Goal: Task Accomplishment & Management: Manage account settings

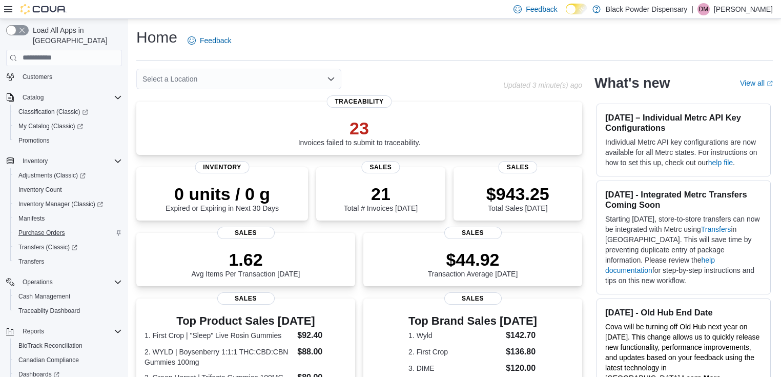
scroll to position [141, 0]
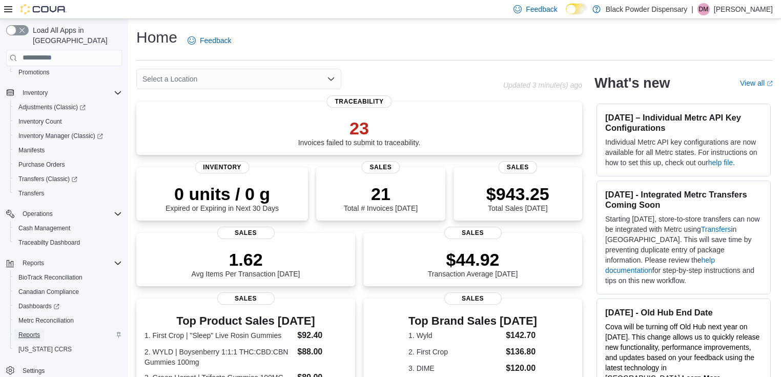
click at [41, 329] on link "Reports" at bounding box center [29, 335] width 30 height 12
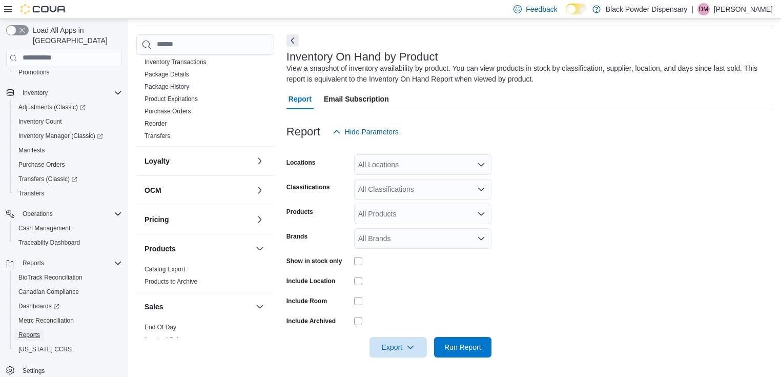
scroll to position [479, 0]
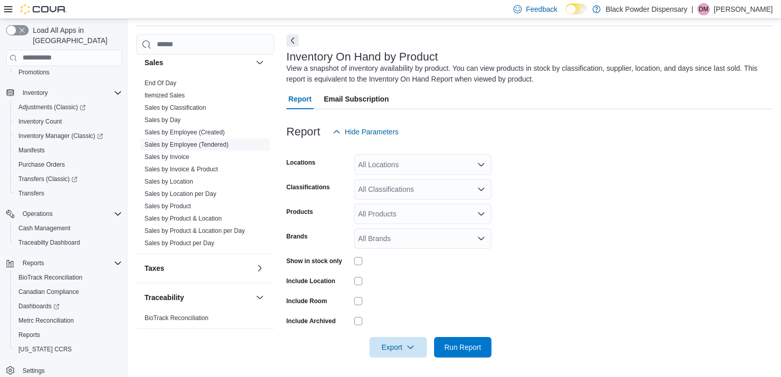
click at [186, 141] on link "Sales by Employee (Tendered)" at bounding box center [187, 144] width 84 height 7
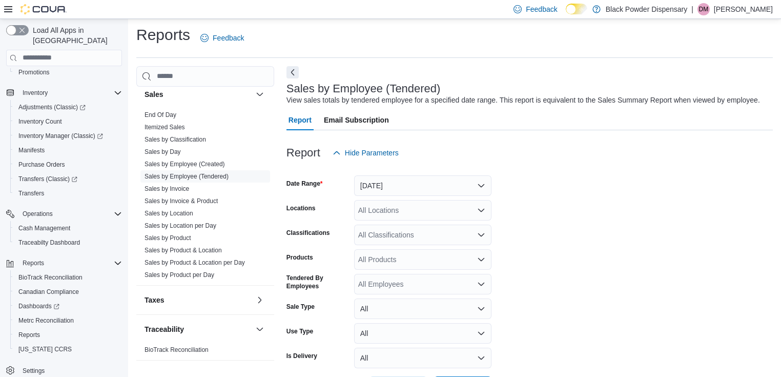
scroll to position [24, 0]
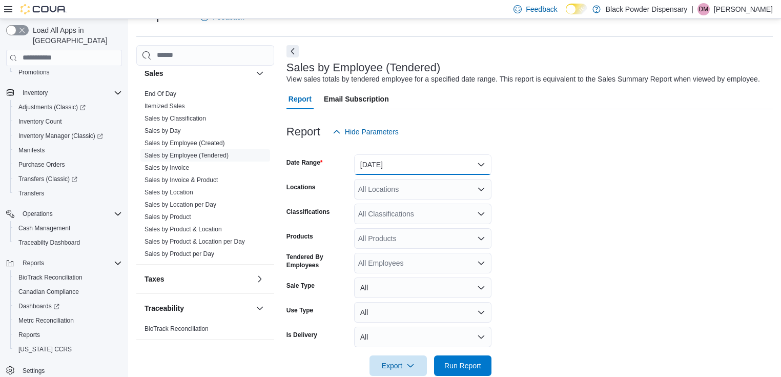
click at [439, 163] on button "Yesterday" at bounding box center [422, 164] width 137 height 21
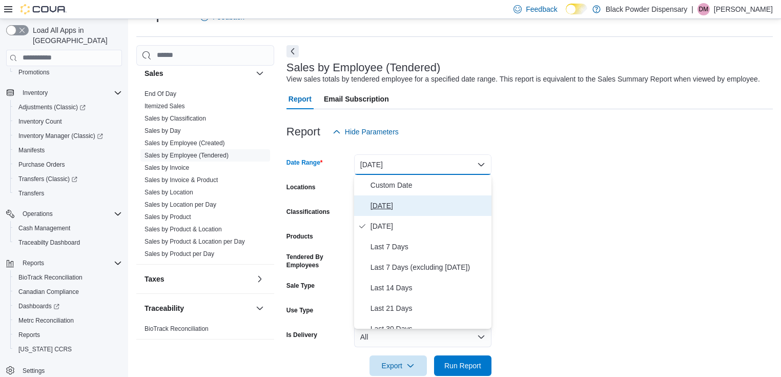
click at [382, 206] on span "Today" at bounding box center [429, 205] width 117 height 12
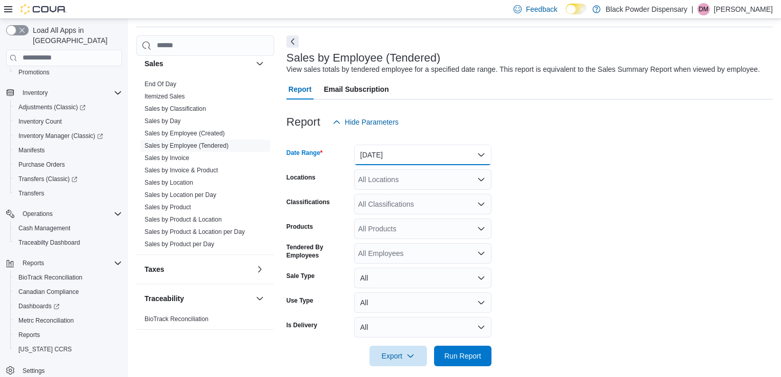
scroll to position [43, 0]
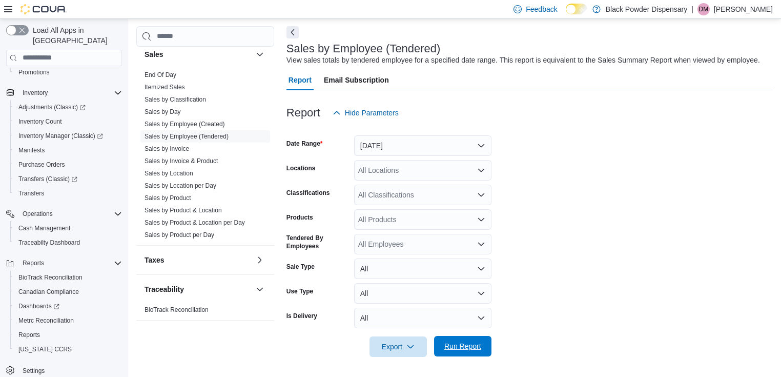
click at [473, 349] on span "Run Report" at bounding box center [462, 346] width 37 height 10
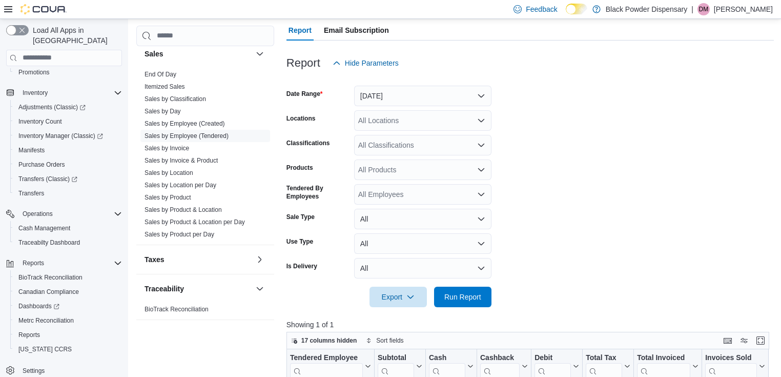
scroll to position [248, 0]
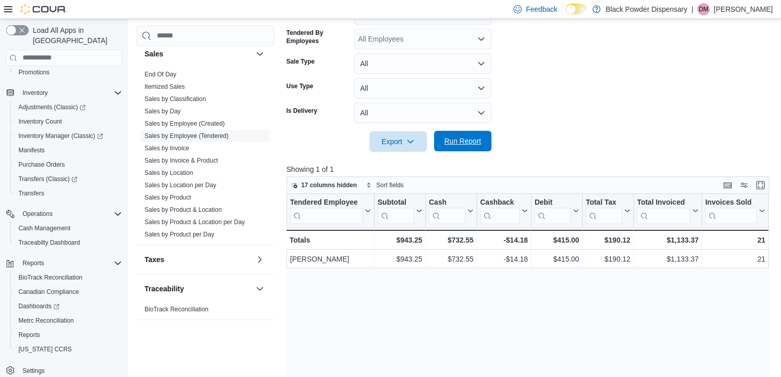
click at [480, 142] on span "Run Report" at bounding box center [462, 141] width 37 height 10
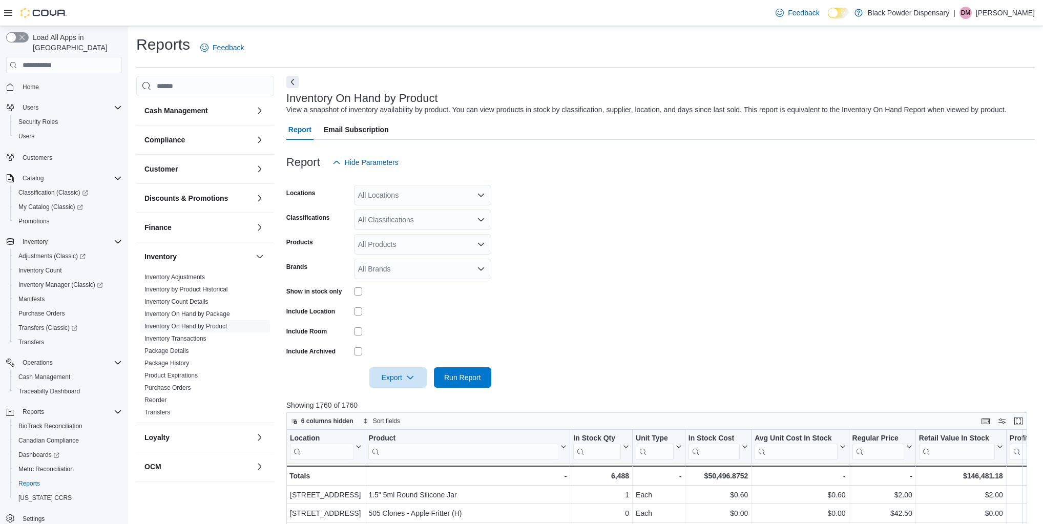
scroll to position [34, 0]
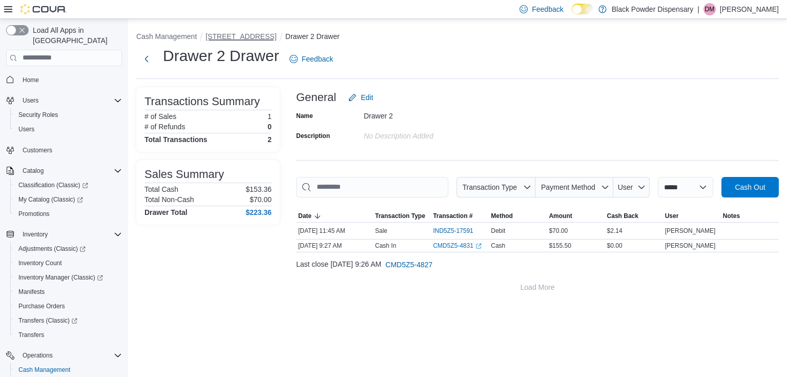
click at [239, 35] on button "[STREET_ADDRESS]" at bounding box center [241, 36] width 71 height 8
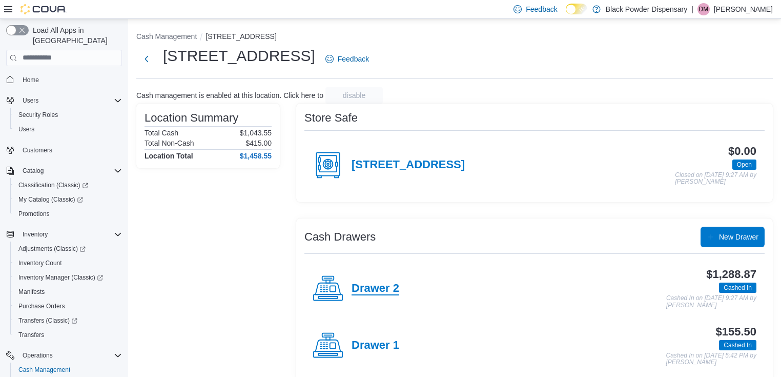
click at [373, 288] on h4 "Drawer 2" at bounding box center [376, 288] width 48 height 13
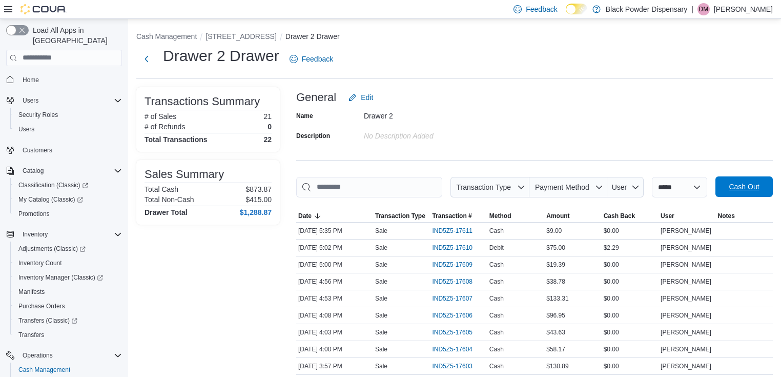
click at [759, 183] on span "Cash Out" at bounding box center [744, 186] width 30 height 10
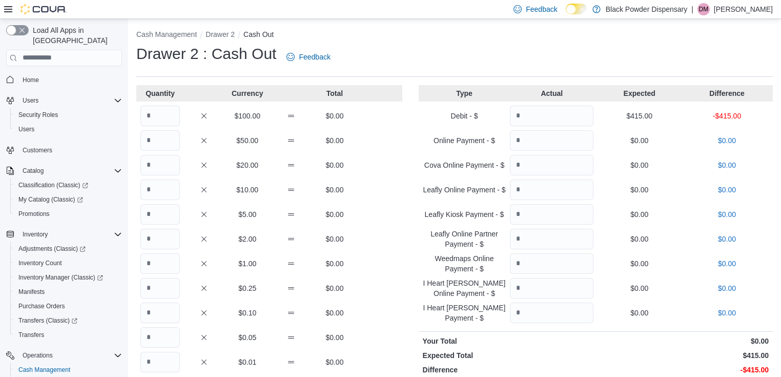
scroll to position [131, 0]
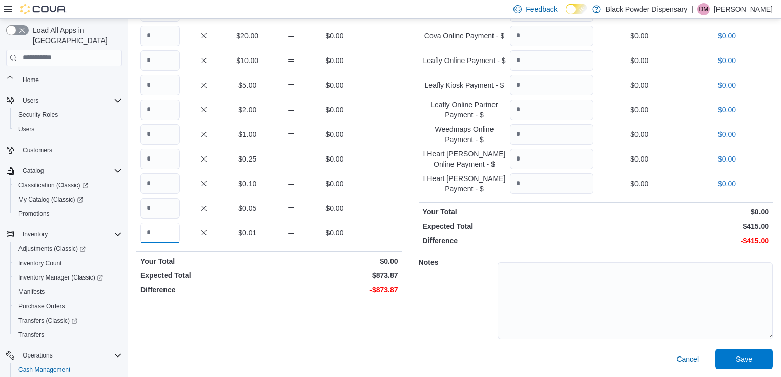
click at [169, 231] on input "Quantity" at bounding box center [159, 232] width 39 height 21
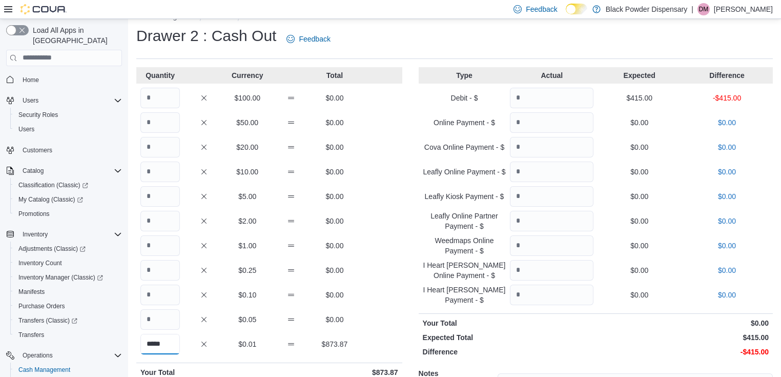
scroll to position [8, 0]
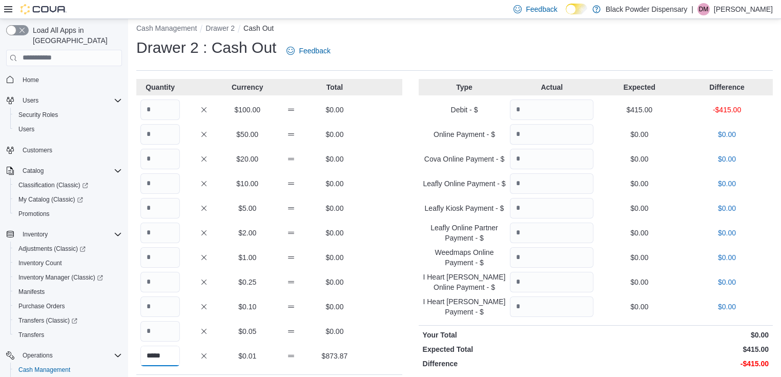
type input "*****"
click at [556, 112] on input "Quantity" at bounding box center [552, 109] width 84 height 21
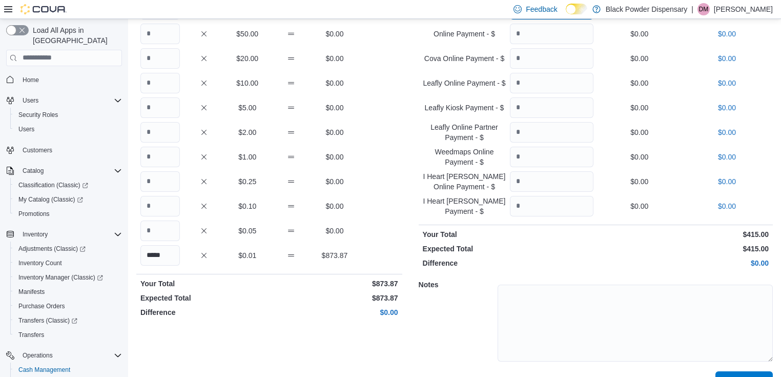
scroll to position [131, 0]
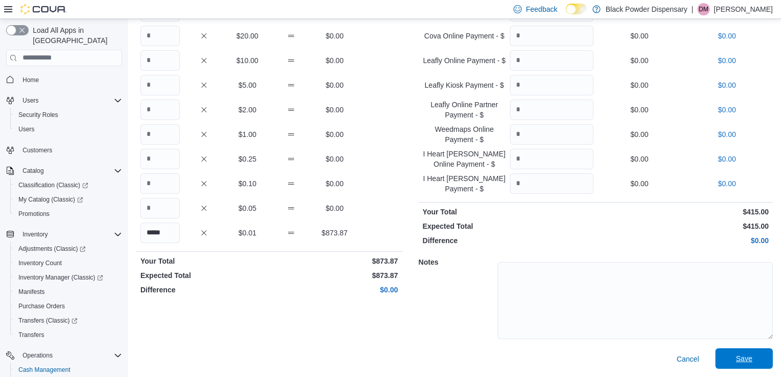
type input "***"
click at [763, 351] on span "Save" at bounding box center [744, 358] width 45 height 21
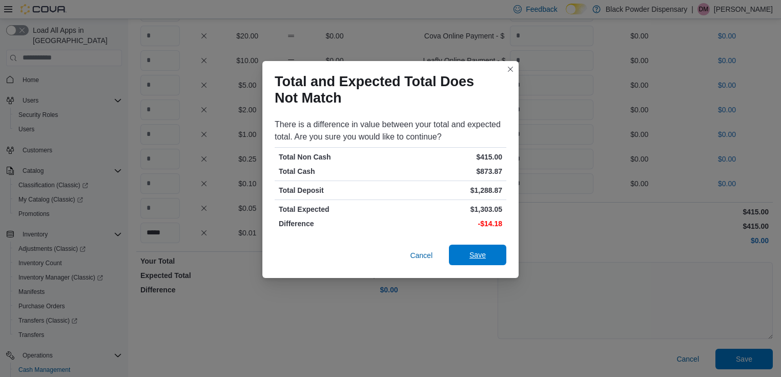
click at [481, 252] on span "Save" at bounding box center [477, 255] width 16 height 10
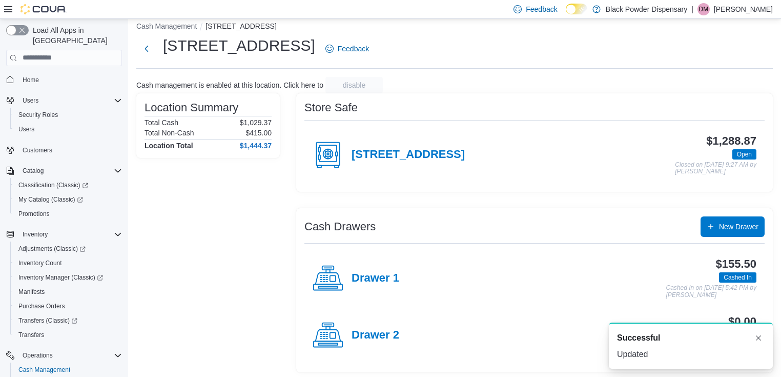
scroll to position [13, 0]
